Goal: Information Seeking & Learning: Compare options

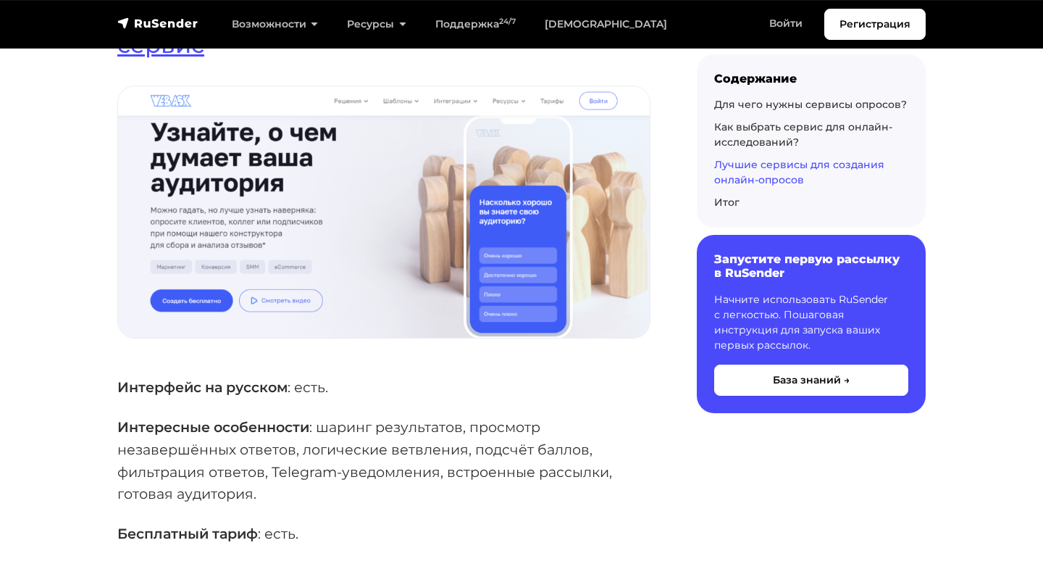
scroll to position [3658, 0]
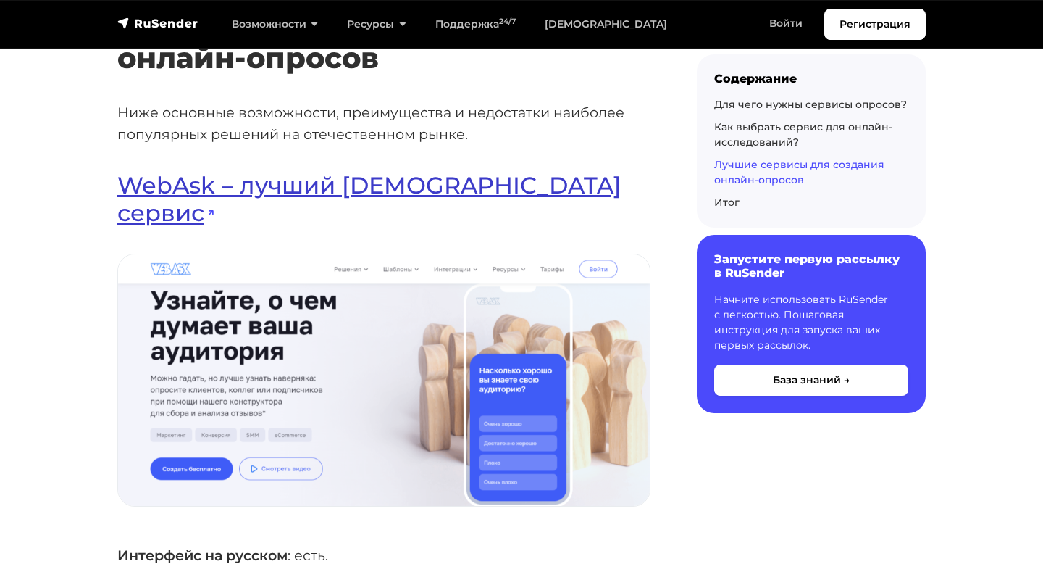
click at [190, 201] on link "WebAsk – лучший [DEMOGRAPHIC_DATA] сервис" at bounding box center [369, 199] width 504 height 56
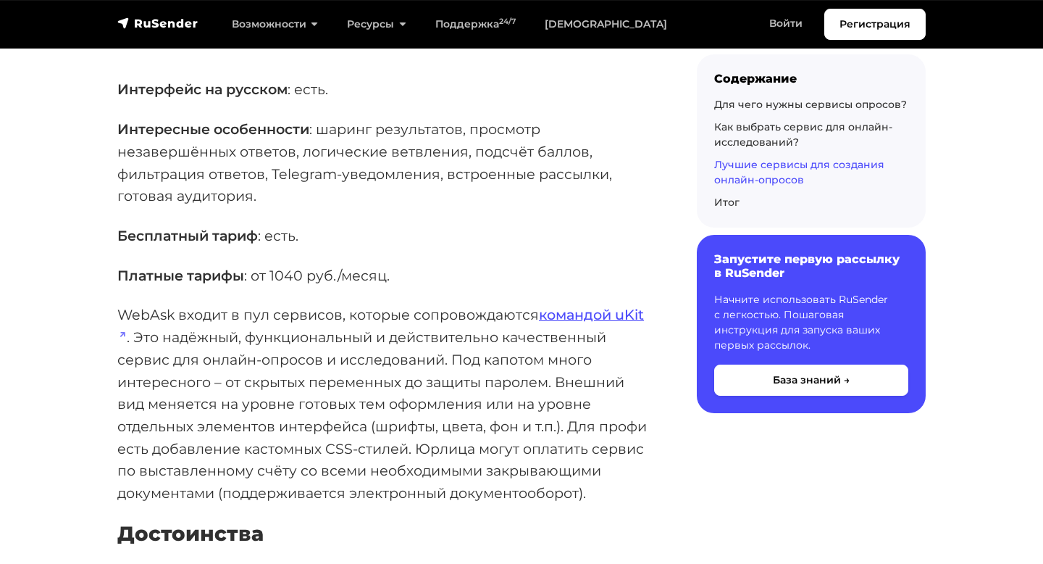
scroll to position [4126, 0]
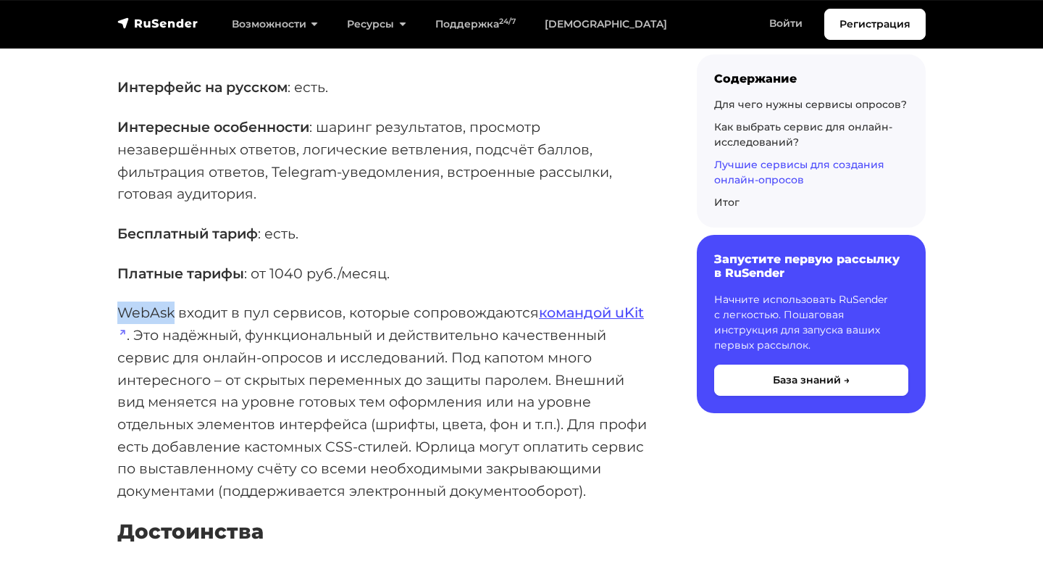
drag, startPoint x: 120, startPoint y: 309, endPoint x: 176, endPoint y: 309, distance: 55.8
click at [176, 309] on p "WebAsk входит в пул сервисов, которые сопровождаются командой uKit . Это надёжн…" at bounding box center [383, 401] width 533 height 200
copy p "WebAsk"
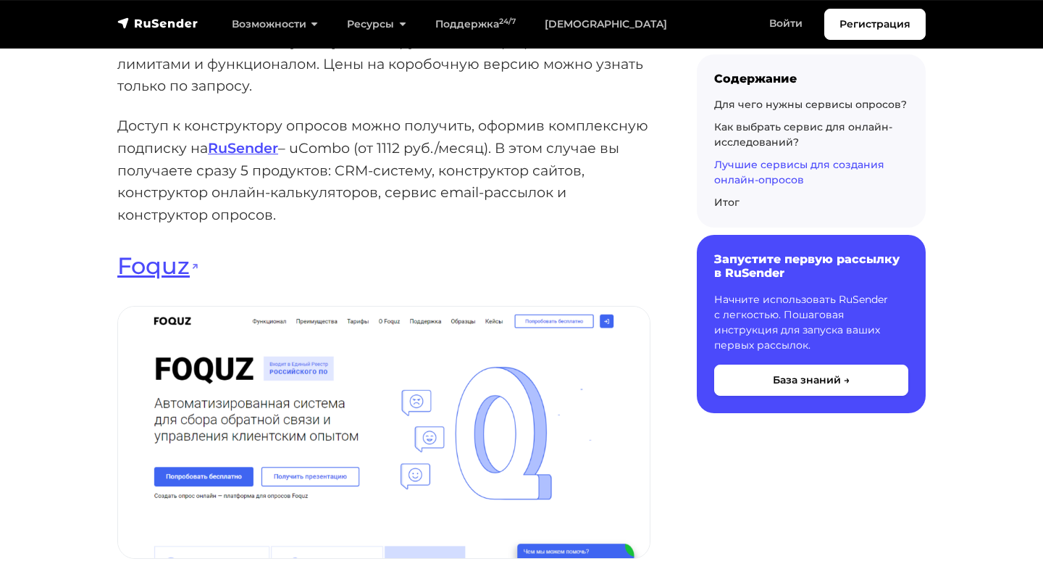
scroll to position [5776, 0]
click at [181, 279] on link "Foquz" at bounding box center [158, 265] width 82 height 28
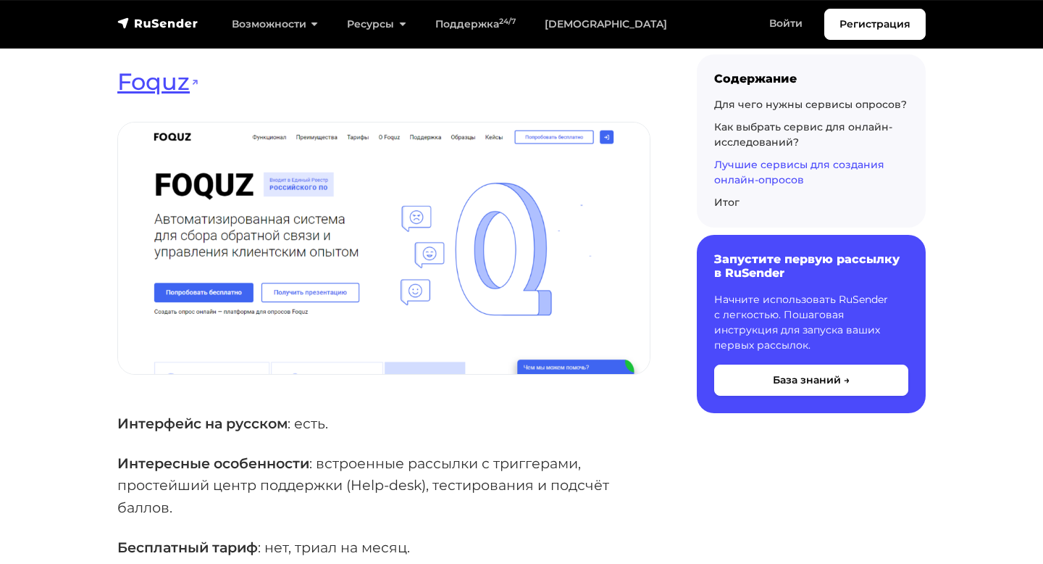
scroll to position [5844, 0]
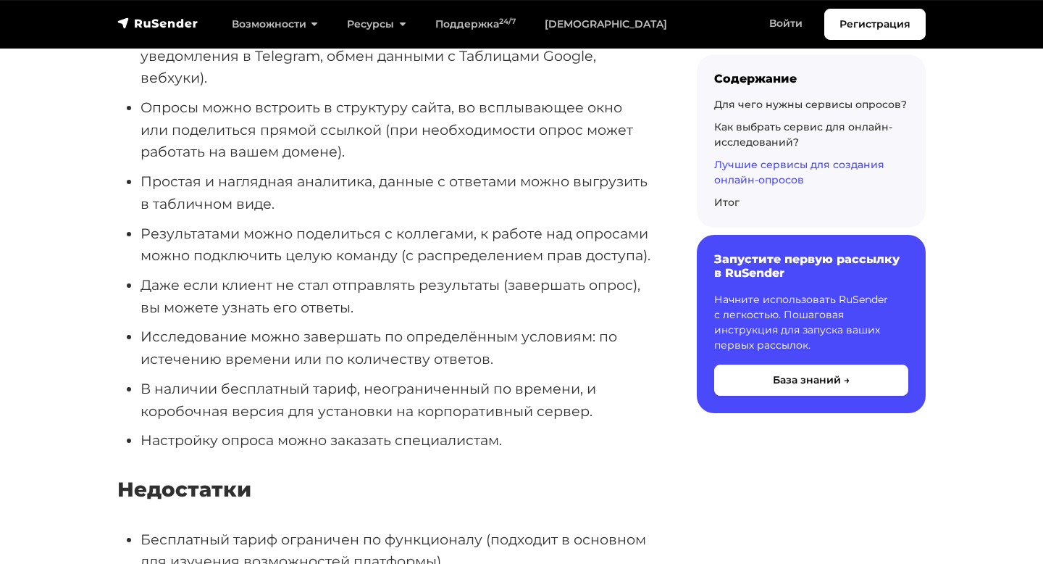
click at [174, 267] on li "Результатами можно поделиться с коллегами, к работе над опросами можно подключи…" at bounding box center [396, 244] width 510 height 44
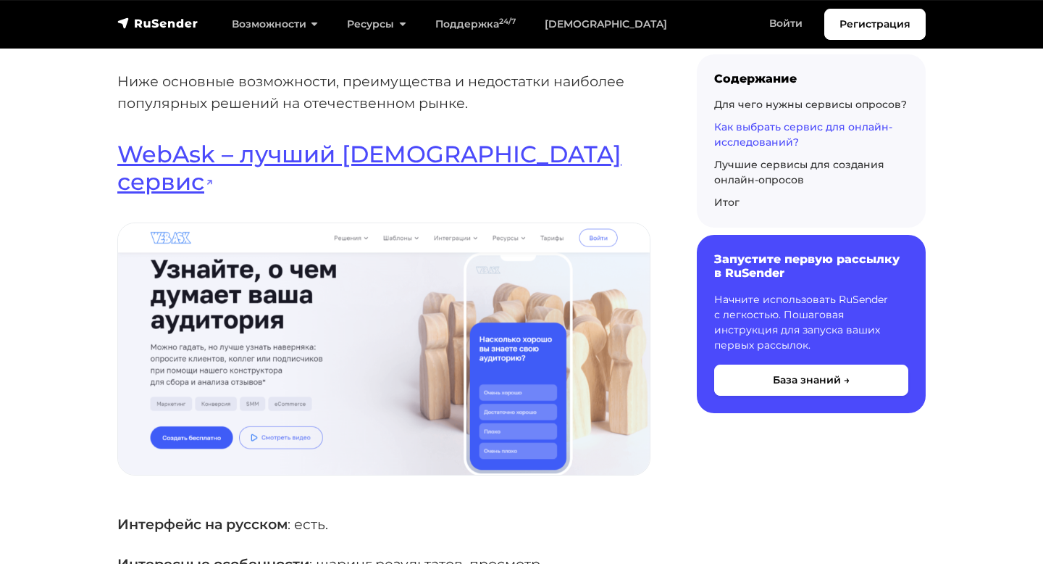
scroll to position [3483, 0]
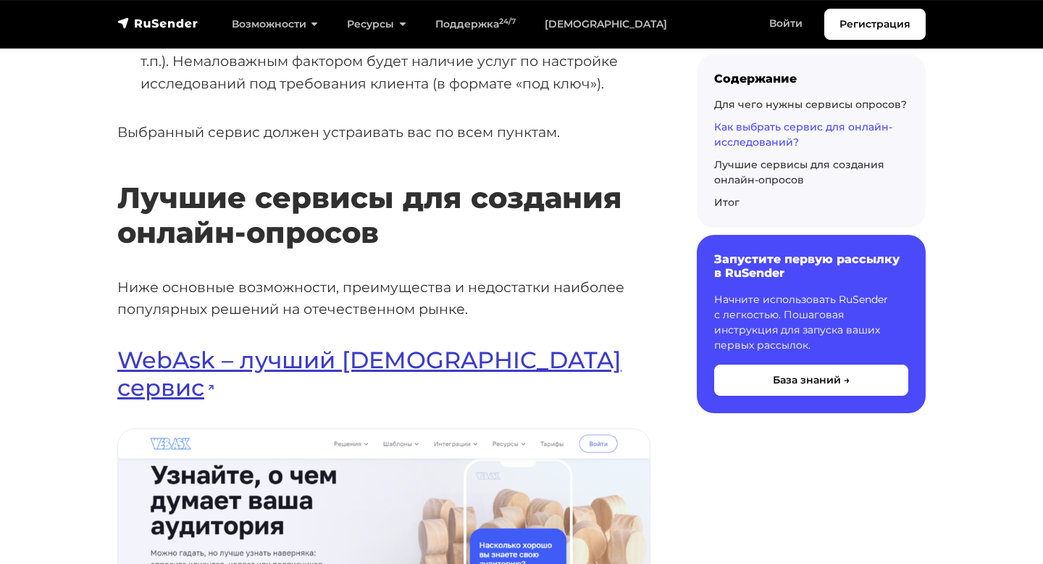
click at [193, 387] on link "WebAsk – лучший [DEMOGRAPHIC_DATA] сервис" at bounding box center [369, 374] width 504 height 56
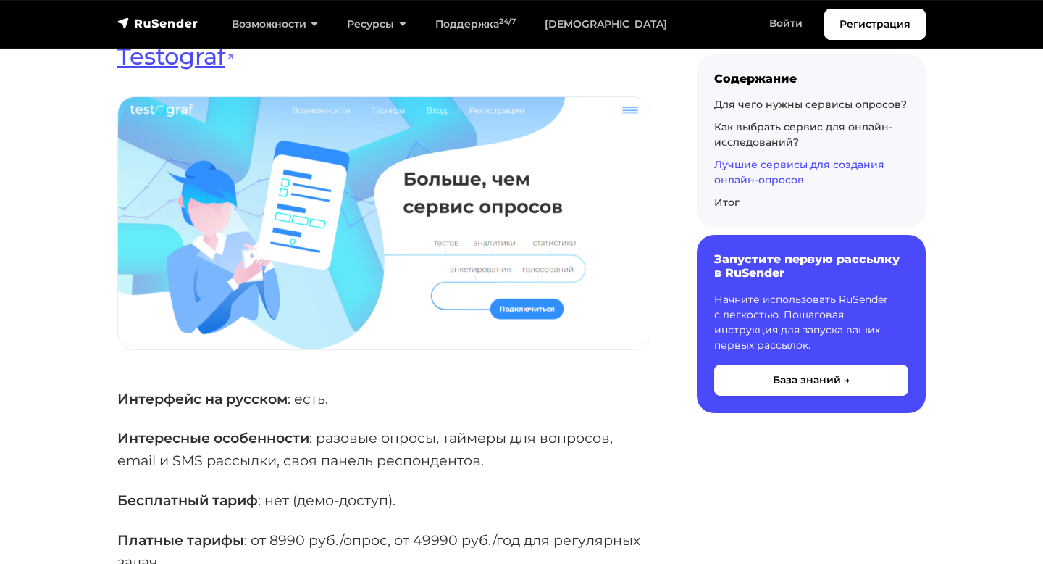
scroll to position [7678, 0]
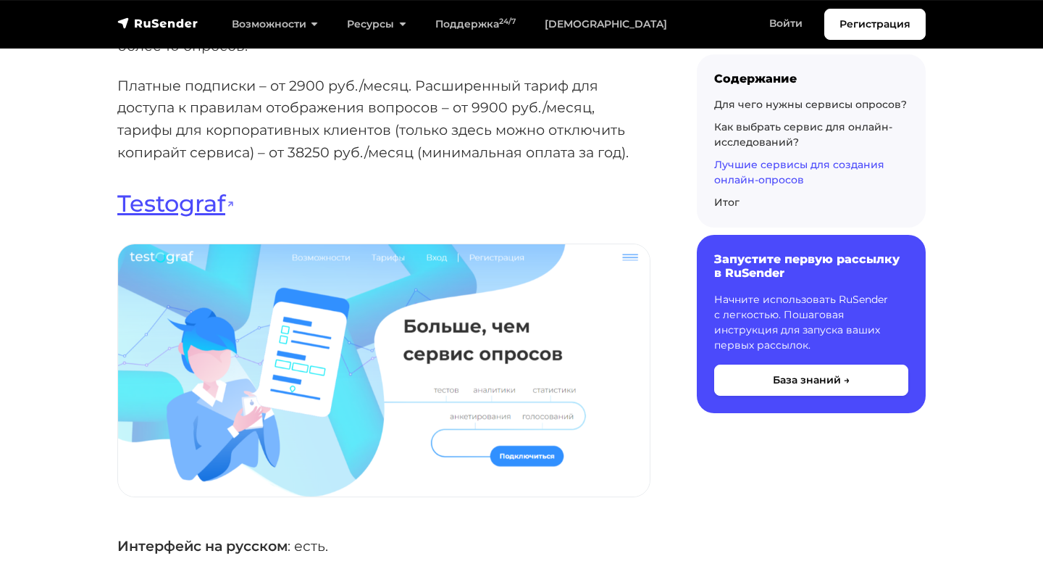
click at [183, 209] on link "Testograf" at bounding box center [175, 203] width 117 height 28
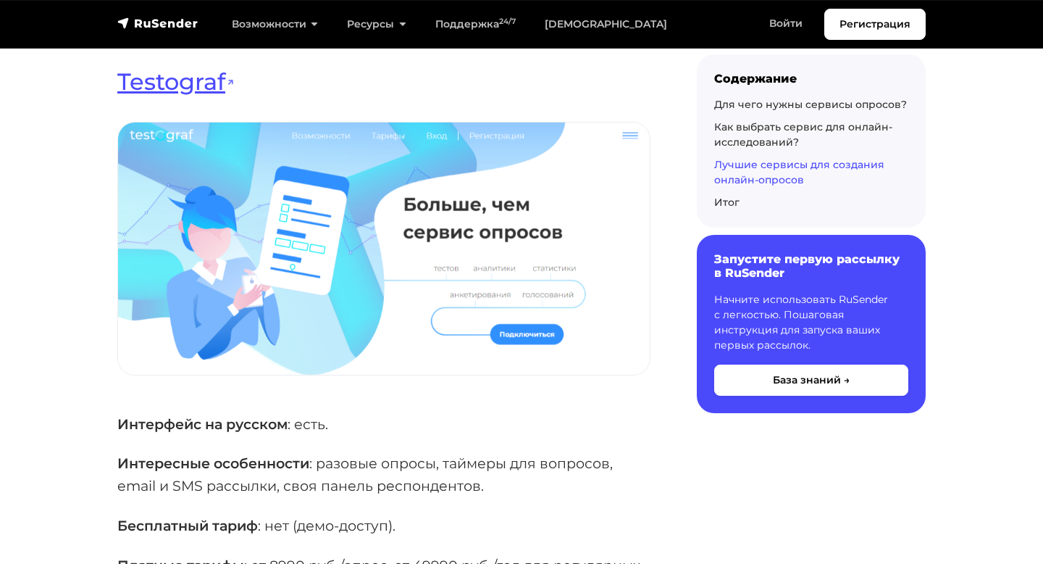
scroll to position [7756, 0]
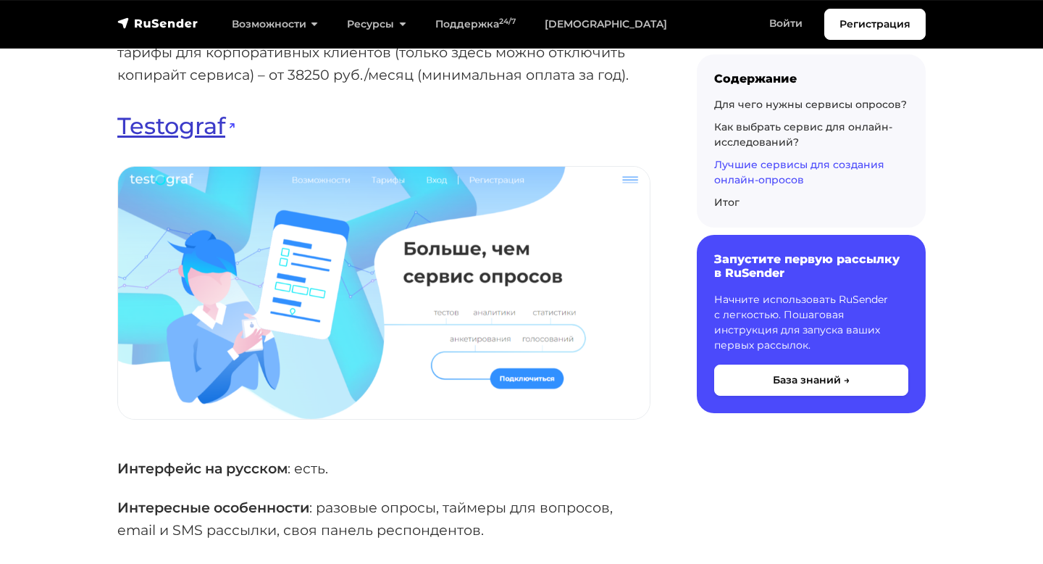
click at [196, 140] on link "Testograf" at bounding box center [175, 126] width 117 height 28
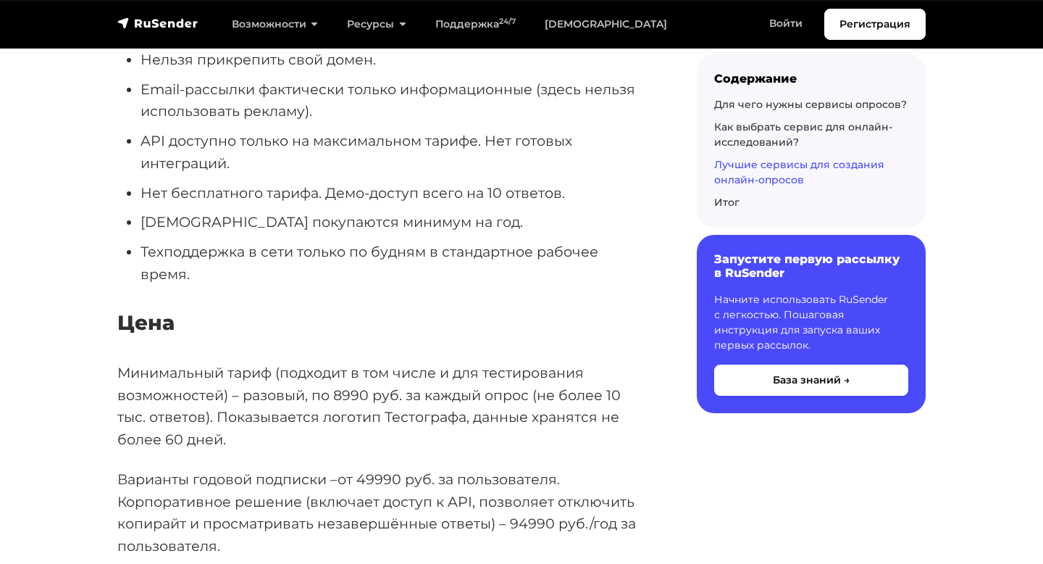
scroll to position [9021, 0]
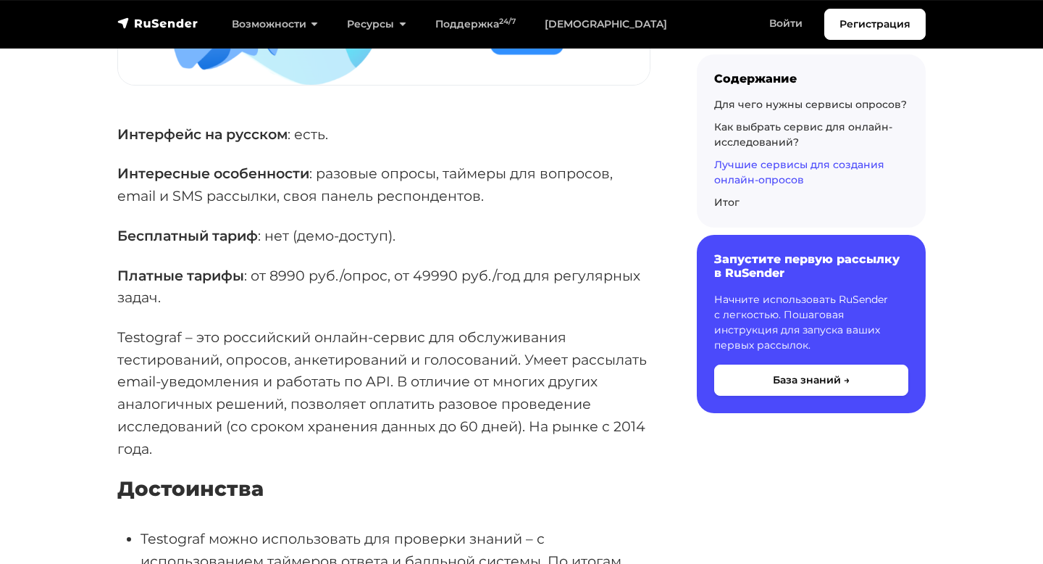
click at [165, 308] on p "Платные тарифы : от 8990 руб./опрос, от 49990 руб./год для регулярных задач." at bounding box center [383, 286] width 533 height 44
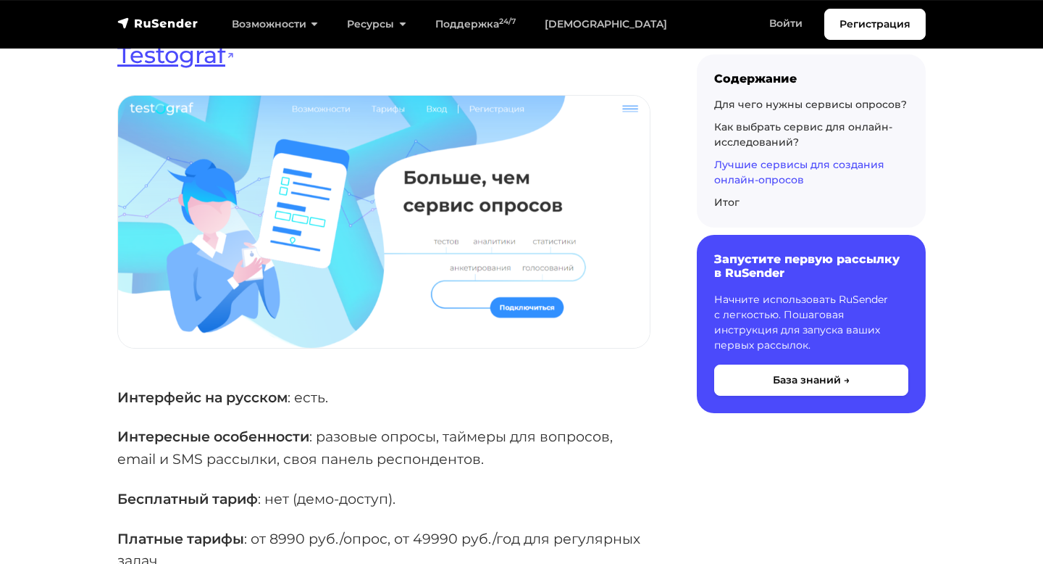
scroll to position [7779, 0]
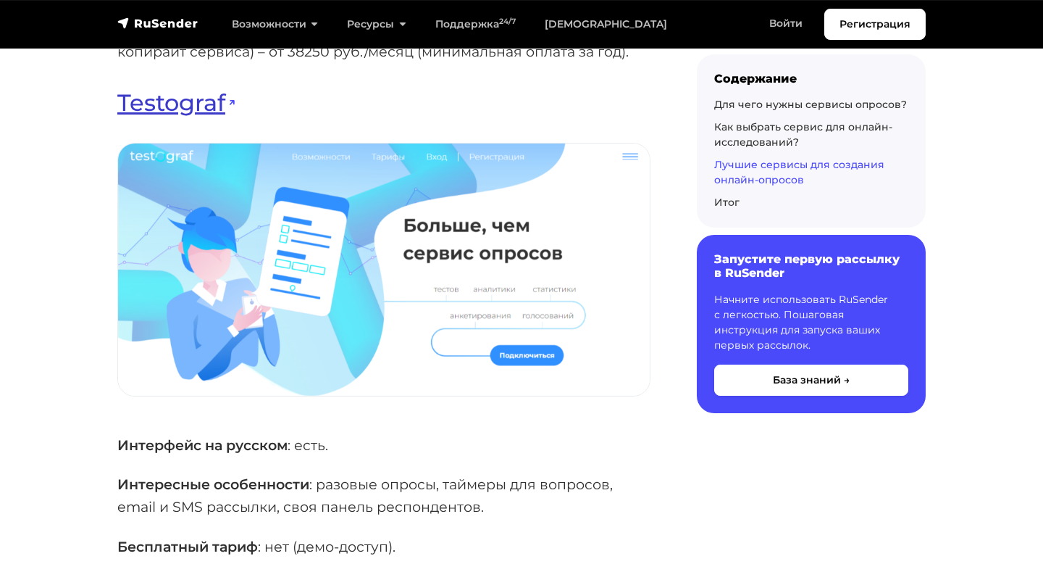
click at [180, 117] on link "Testograf" at bounding box center [175, 102] width 117 height 28
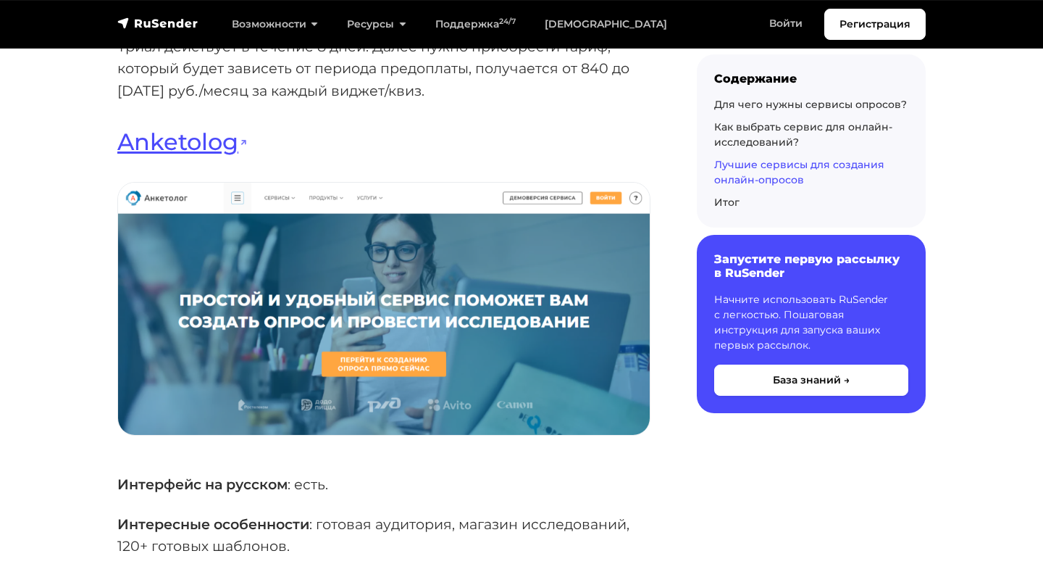
scroll to position [11346, 0]
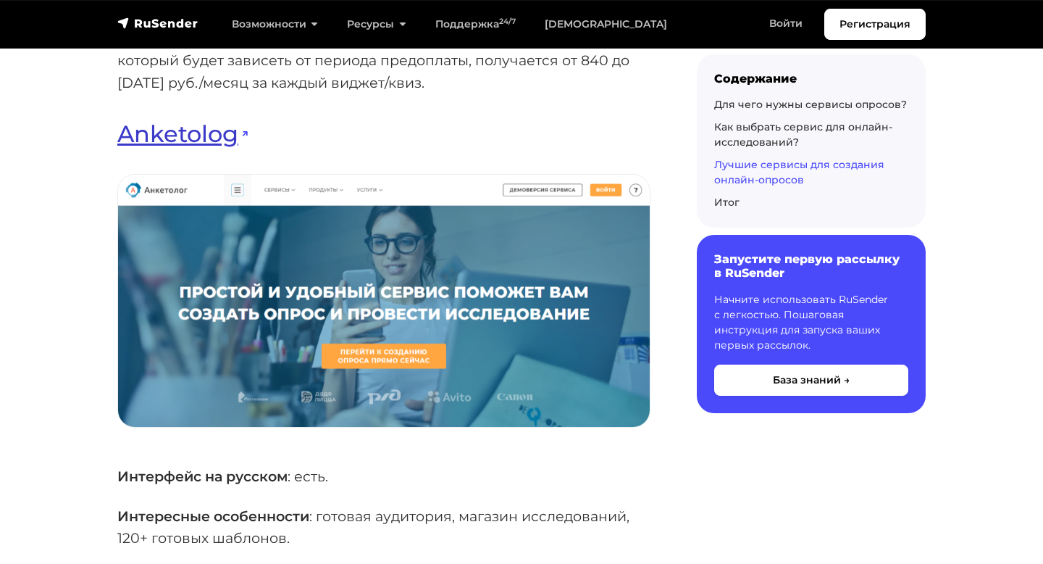
click at [204, 130] on link "Anketolog" at bounding box center [182, 134] width 130 height 28
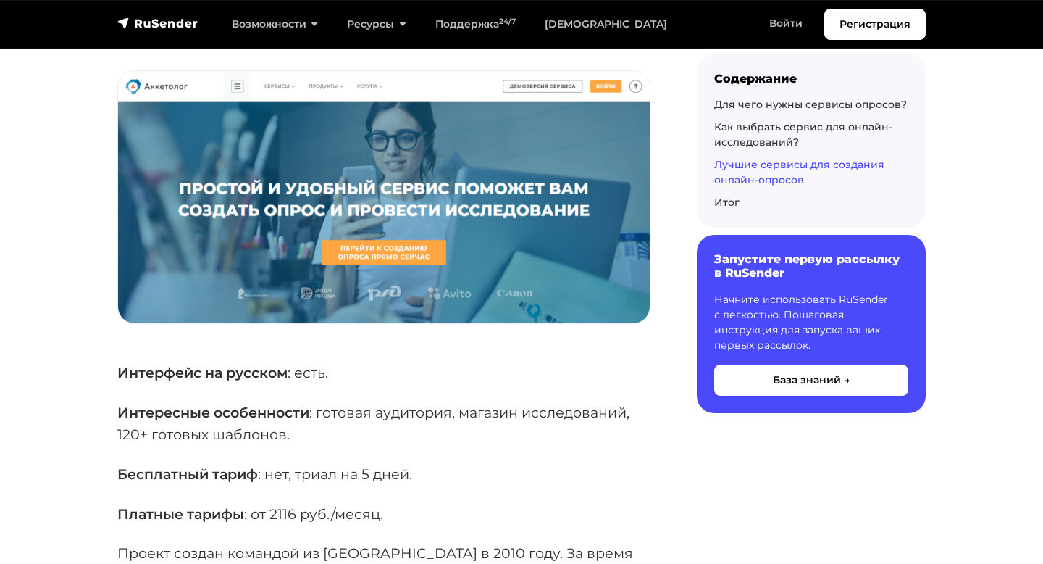
scroll to position [11300, 0]
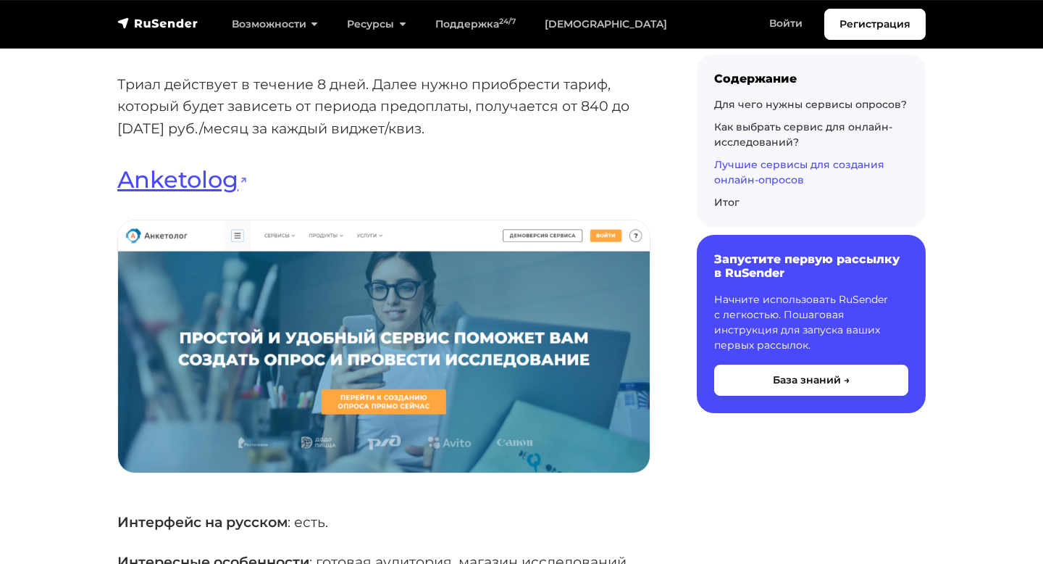
click at [183, 158] on div "Опросы применяются для огромного перечня задач не только в бизнесе, но и в госу…" at bounding box center [383, 456] width 533 height 22957
click at [184, 166] on link "Anketolog" at bounding box center [182, 179] width 130 height 28
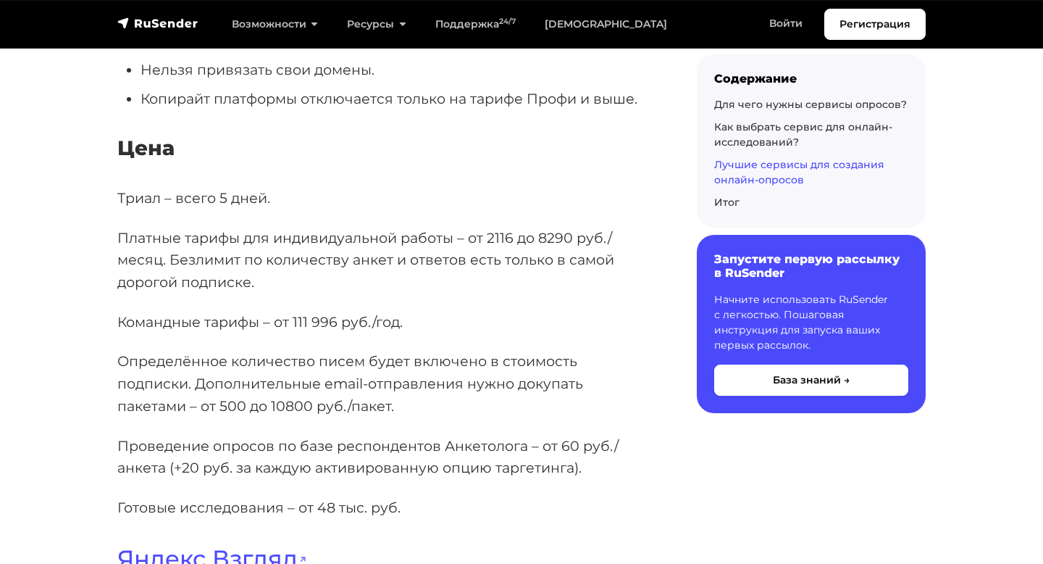
scroll to position [12974, 0]
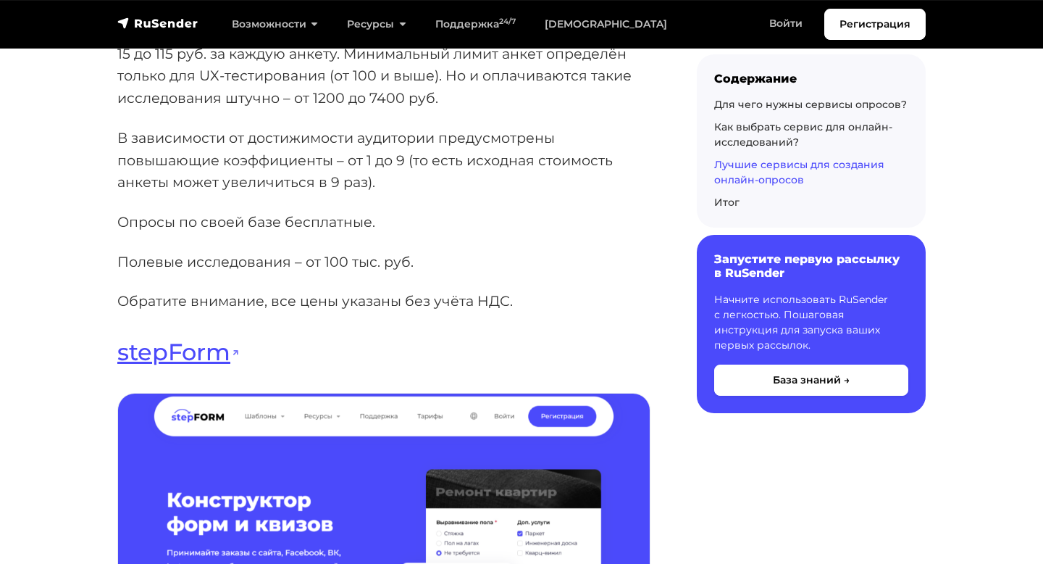
scroll to position [15272, 0]
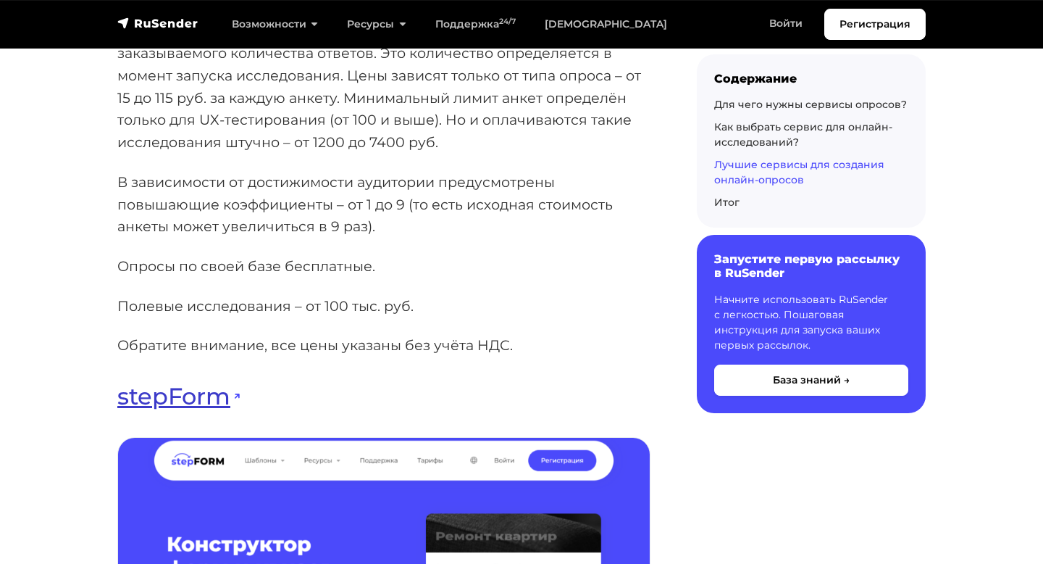
click at [180, 382] on link "stepForm" at bounding box center [178, 396] width 122 height 28
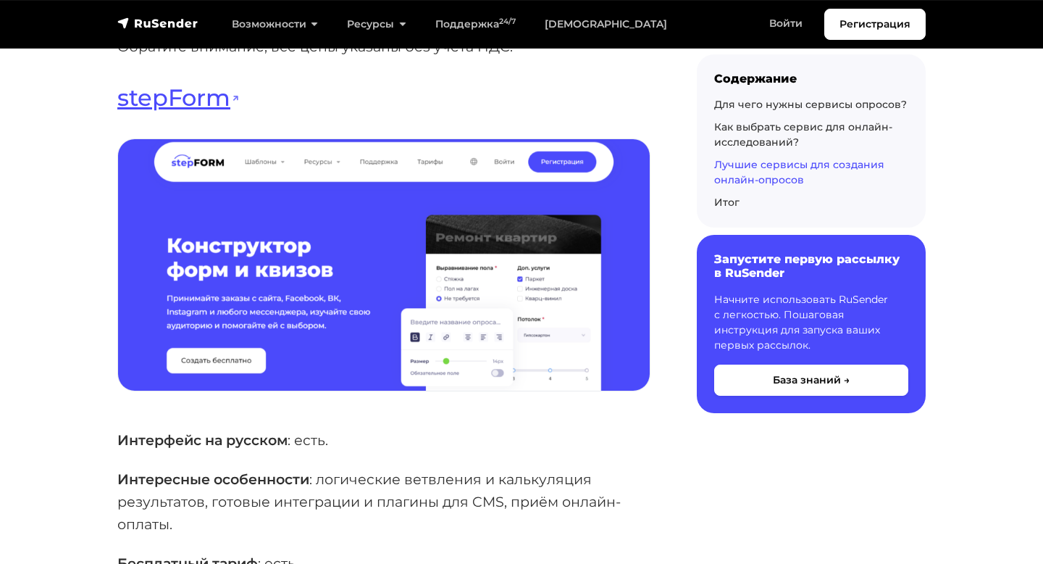
scroll to position [15360, 0]
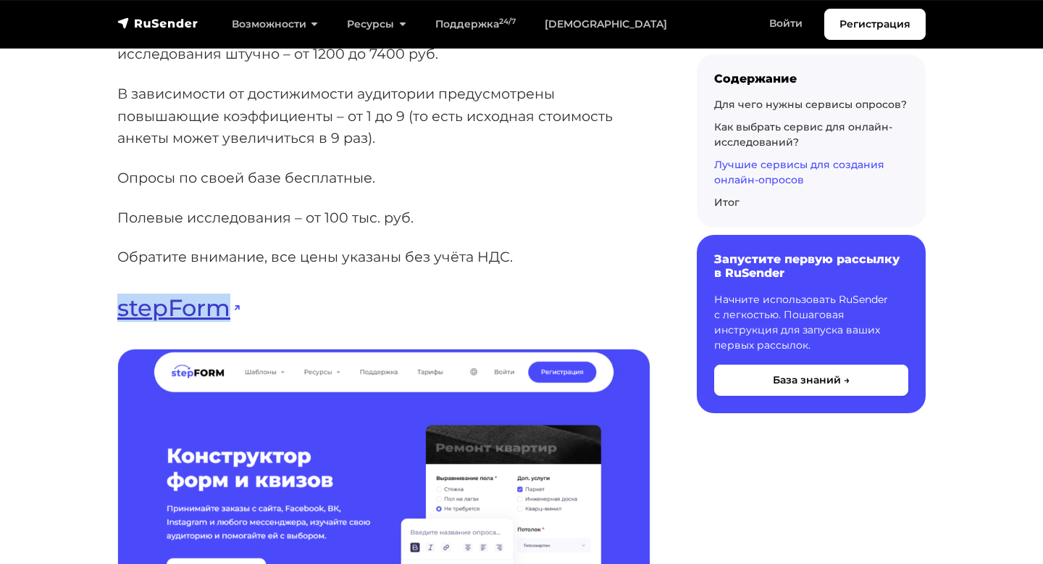
drag, startPoint x: 248, startPoint y: 307, endPoint x: 117, endPoint y: 313, distance: 131.3
click at [117, 313] on h3 "stepForm" at bounding box center [383, 308] width 533 height 28
copy link "stepForm"
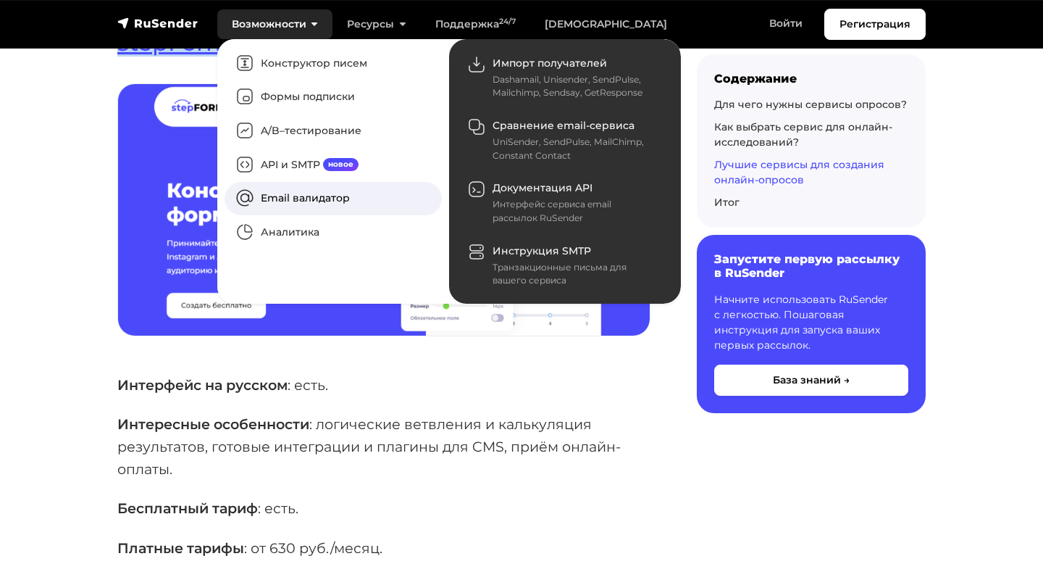
scroll to position [15762, 0]
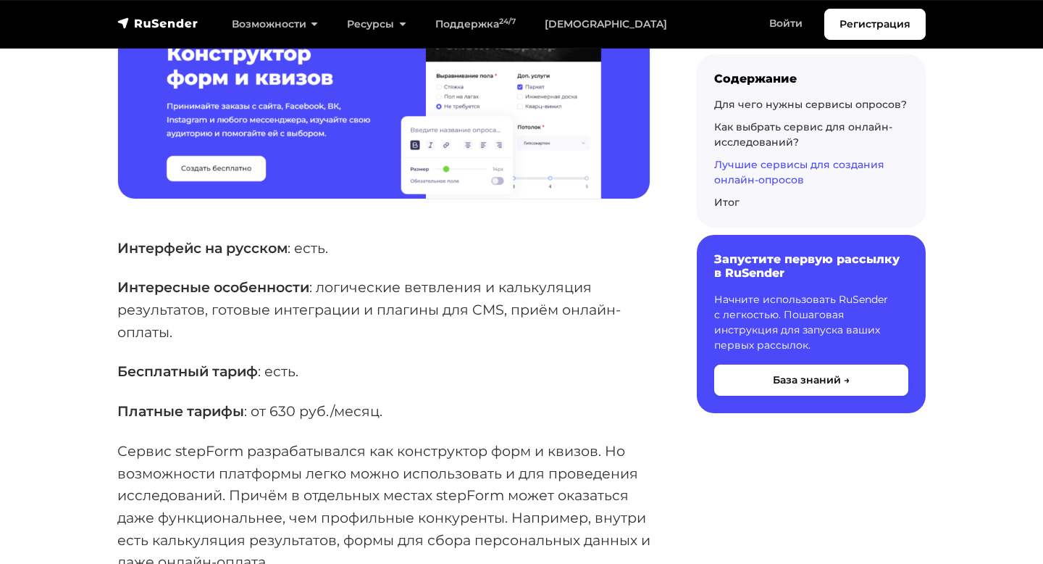
click at [170, 369] on strong "Бесплатный тариф" at bounding box center [187, 370] width 141 height 17
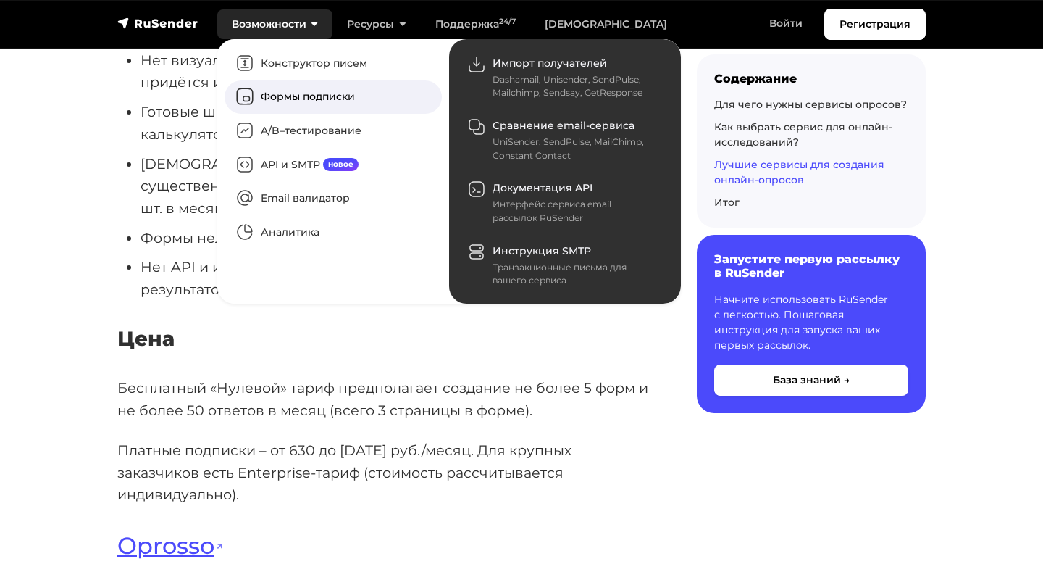
scroll to position [16851, 0]
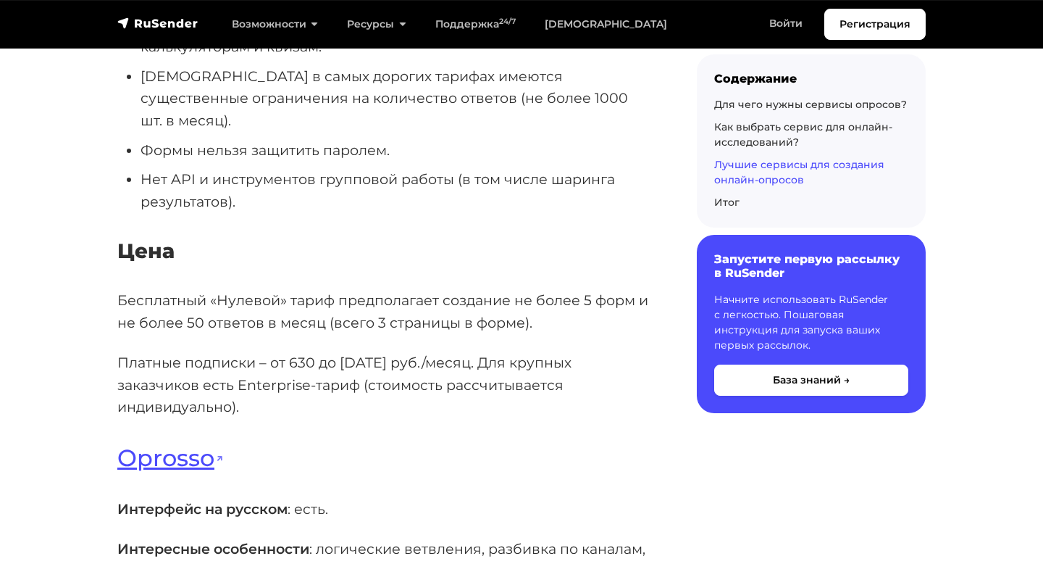
click at [228, 351] on p "Платные подписки – от 630 до [DATE] руб./месяц. Для крупных заказчиков есть Ent…" at bounding box center [383, 384] width 533 height 67
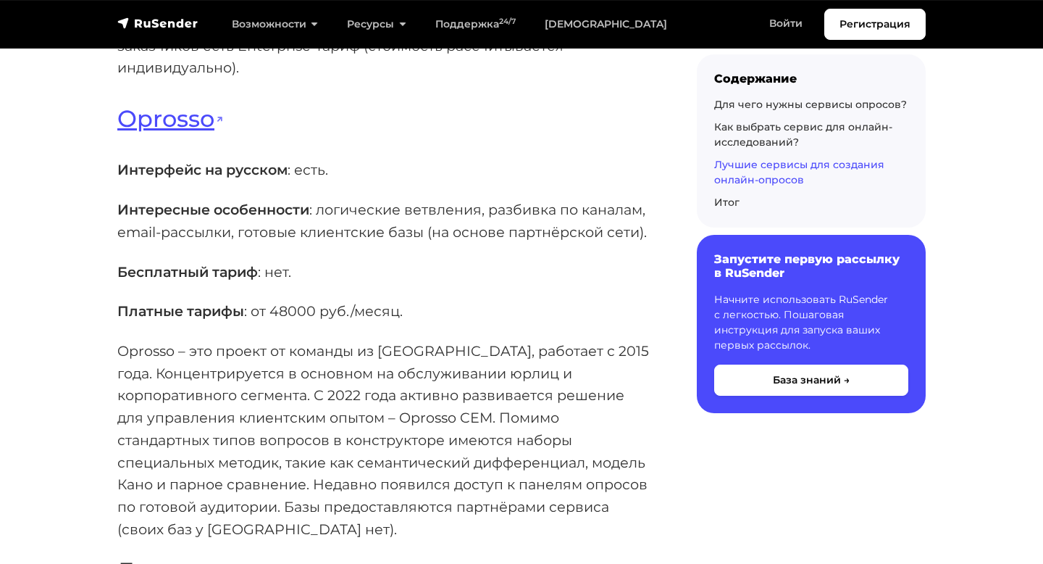
scroll to position [17164, 0]
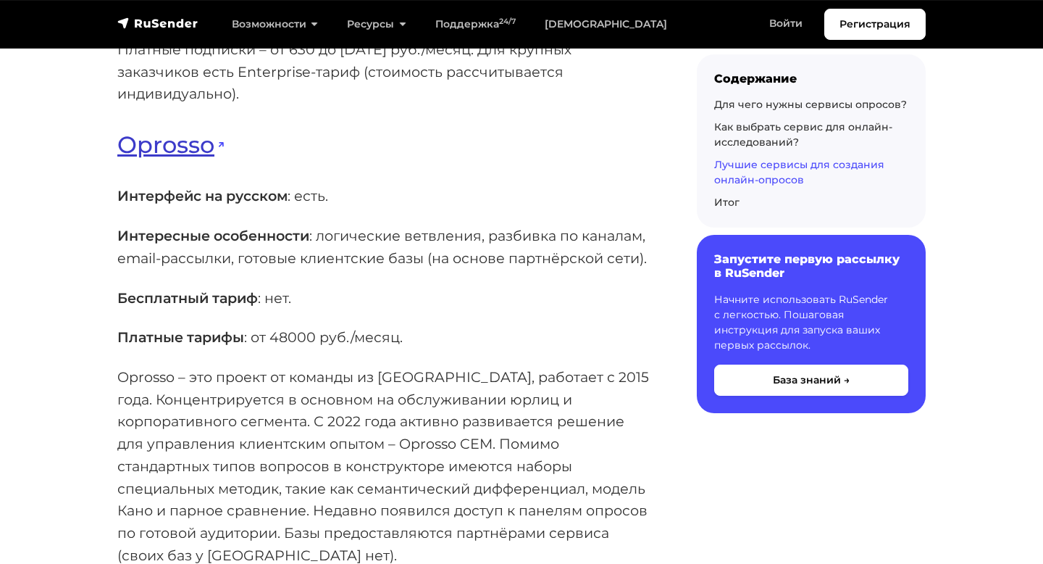
click at [191, 130] on link "Oprosso" at bounding box center [170, 144] width 106 height 28
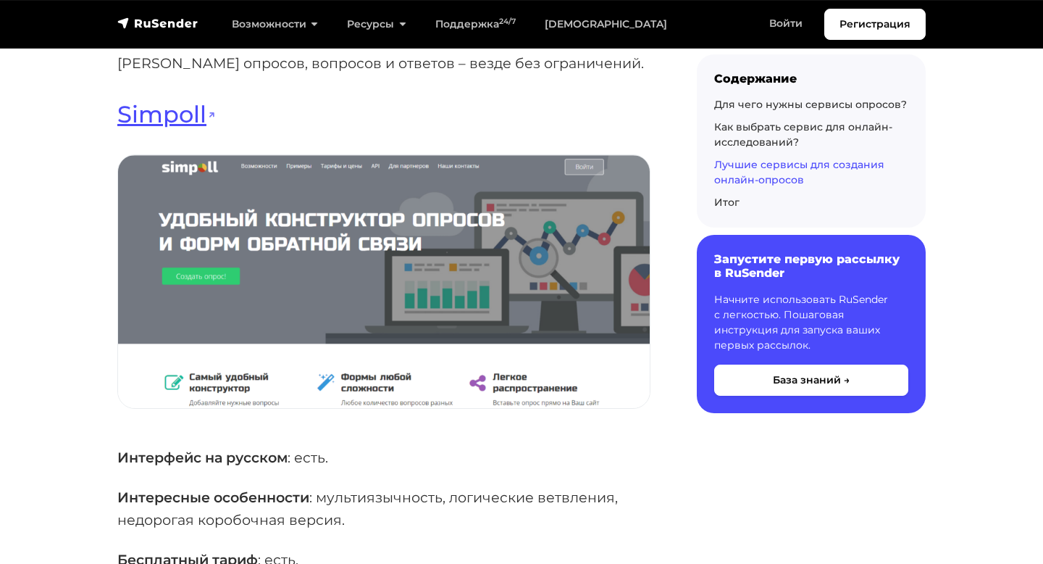
scroll to position [18748, 0]
click at [180, 99] on link "Simpoll" at bounding box center [166, 113] width 99 height 28
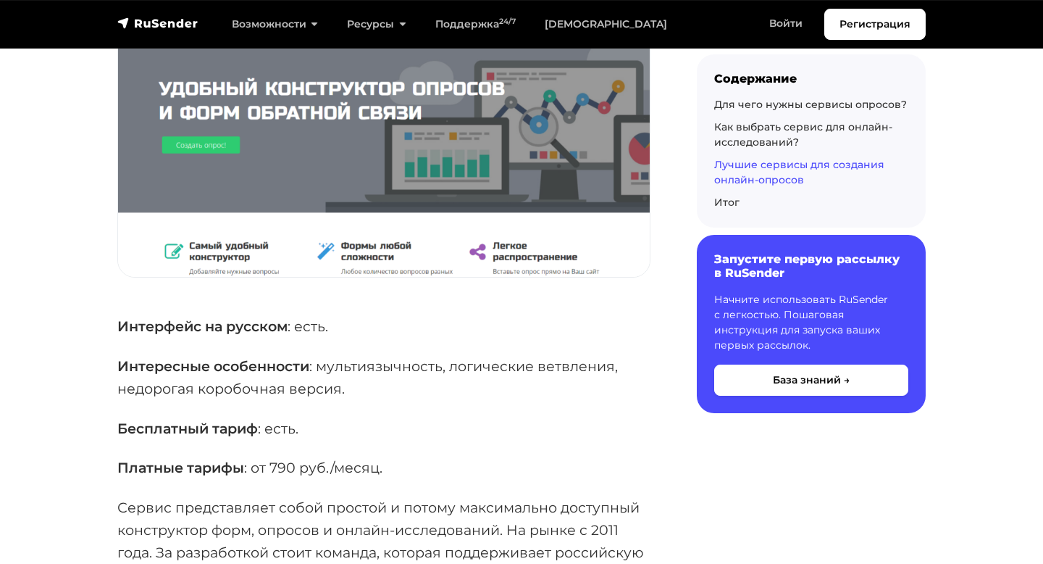
scroll to position [18599, 0]
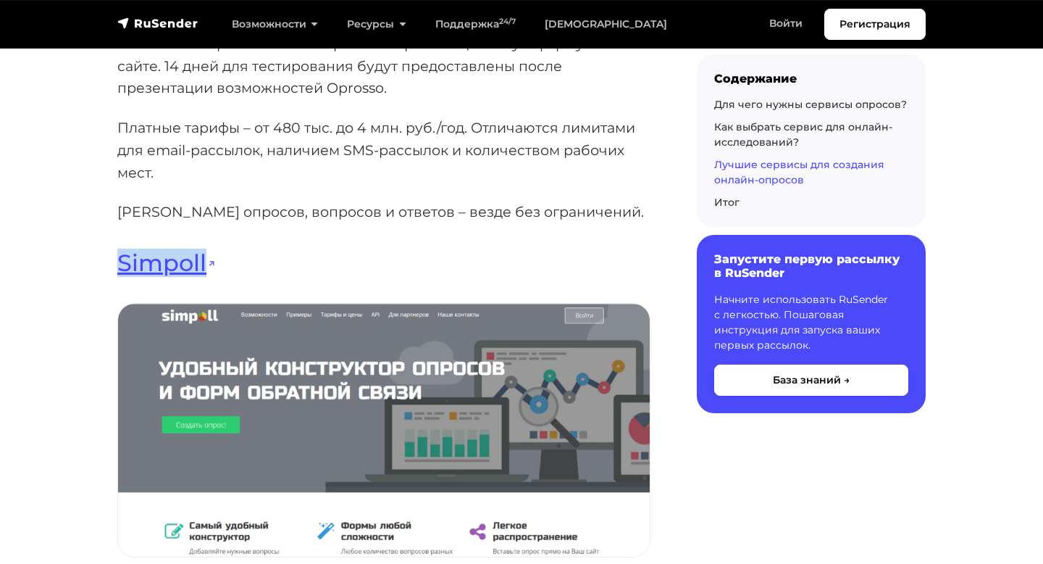
drag, startPoint x: 229, startPoint y: 224, endPoint x: 115, endPoint y: 225, distance: 113.8
copy link "Simpoll"
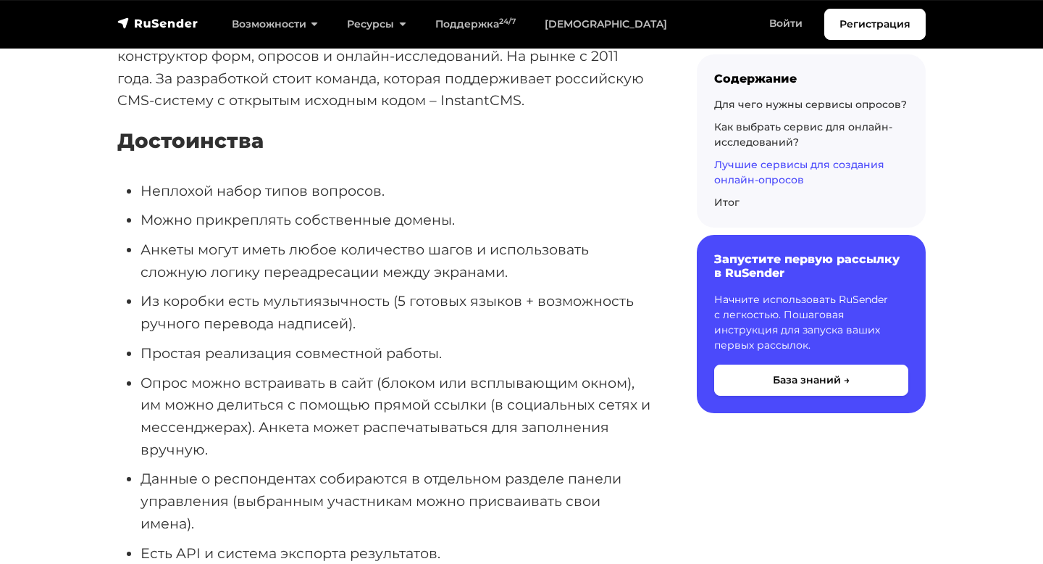
scroll to position [19356, 0]
